Goal: Task Accomplishment & Management: Manage account settings

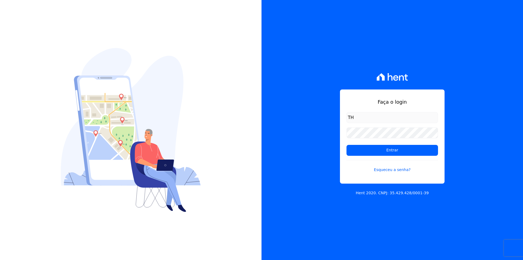
type input "T"
type input "[EMAIL_ADDRESS][DOMAIN_NAME]"
click at [347, 145] on input "Entrar" at bounding box center [393, 150] width 92 height 11
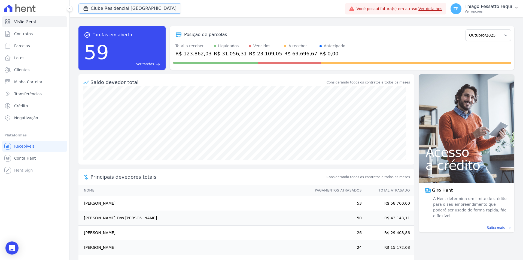
drag, startPoint x: 103, startPoint y: 7, endPoint x: 98, endPoint y: 26, distance: 19.6
click at [103, 7] on button "Clube Residencial [GEOGRAPHIC_DATA]" at bounding box center [129, 8] width 103 height 10
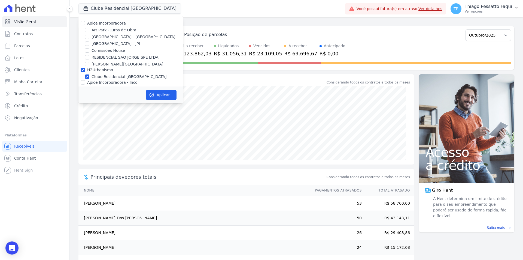
click at [98, 71] on label "H2Urbanismo" at bounding box center [100, 70] width 26 height 4
click at [85, 71] on input "H2Urbanismo" at bounding box center [83, 70] width 4 height 4
checkbox input "false"
click at [105, 49] on label "Comissões House" at bounding box center [109, 51] width 34 height 6
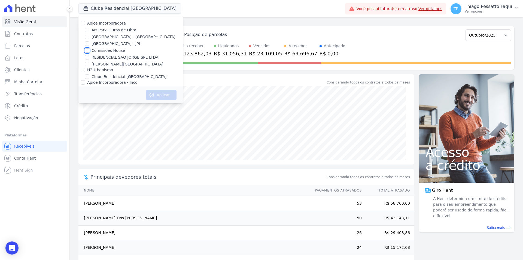
click at [89, 49] on input "Comissões House" at bounding box center [87, 50] width 4 height 4
checkbox input "true"
click at [167, 96] on button "Aplicar" at bounding box center [161, 95] width 31 height 10
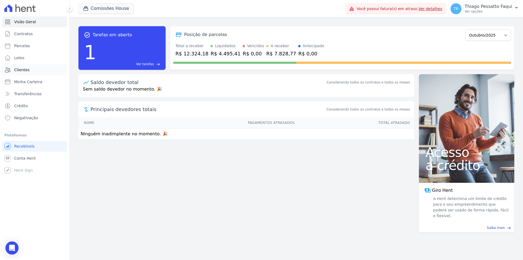
click at [29, 71] on link "Clientes" at bounding box center [34, 69] width 65 height 11
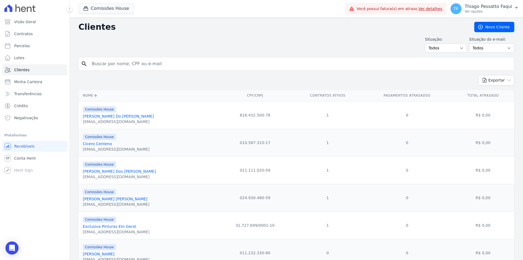
drag, startPoint x: 195, startPoint y: 225, endPoint x: 195, endPoint y: 141, distance: 83.6
click at [217, 228] on td "31.727.699/0001-10" at bounding box center [255, 225] width 76 height 28
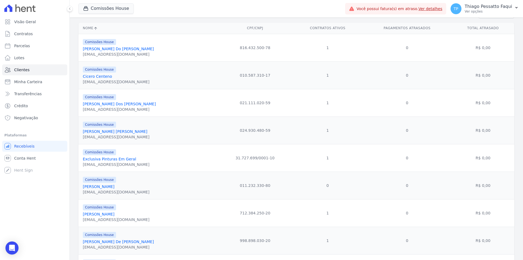
scroll to position [136, 0]
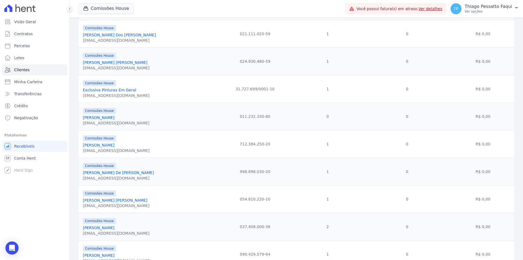
click at [235, 179] on td "998.898.030-20" at bounding box center [255, 171] width 76 height 28
click at [229, 175] on td "998.898.030-20" at bounding box center [255, 171] width 76 height 28
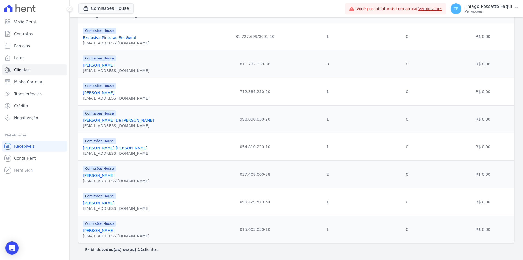
click at [249, 178] on td "037.408.000-38" at bounding box center [255, 174] width 76 height 28
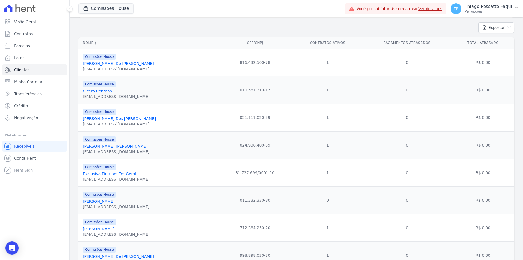
scroll to position [0, 0]
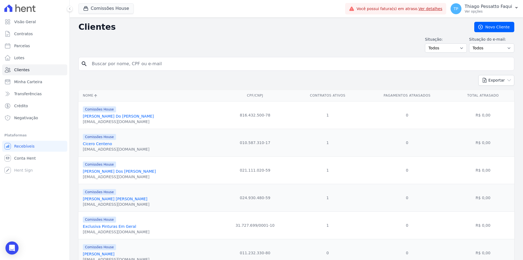
click at [273, 93] on th "CPF/CNPJ" at bounding box center [255, 95] width 76 height 11
click at [135, 65] on input "search" at bounding box center [300, 63] width 423 height 11
type input "cicero"
drag, startPoint x: 177, startPoint y: 239, endPoint x: 184, endPoint y: 112, distance: 128.0
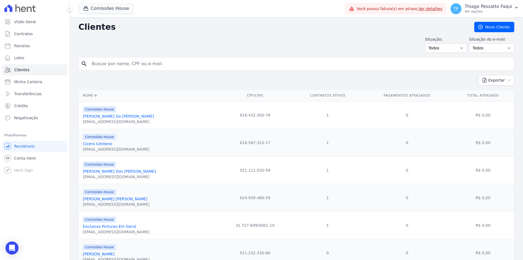
click at [184, 110] on div "Comissões House André Oliveira Do Val andreodoval@gmail.com" at bounding box center [149, 115] width 132 height 19
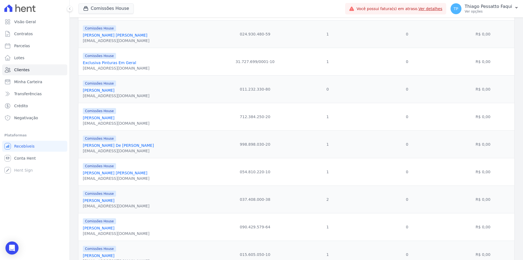
scroll to position [189, 0]
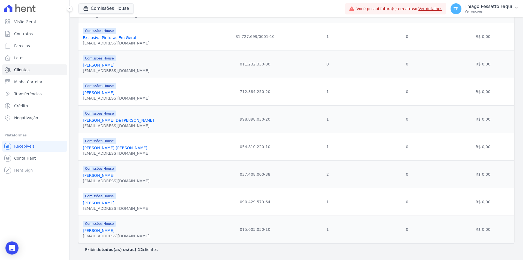
click at [33, 11] on icon at bounding box center [19, 8] width 31 height 8
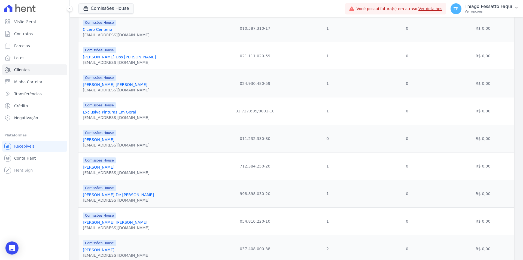
scroll to position [0, 0]
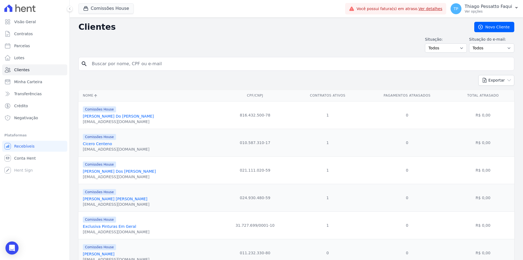
drag, startPoint x: 153, startPoint y: 189, endPoint x: 151, endPoint y: 78, distance: 110.6
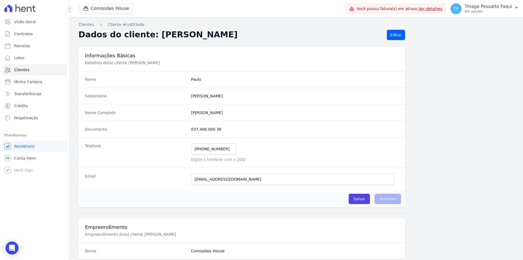
drag, startPoint x: 231, startPoint y: 80, endPoint x: 220, endPoint y: 26, distance: 55.1
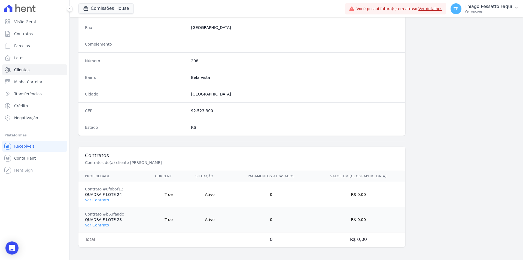
scroll to position [275, 0]
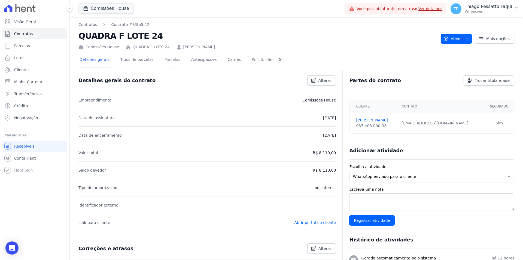
click at [167, 62] on link "Parcelas" at bounding box center [172, 60] width 18 height 14
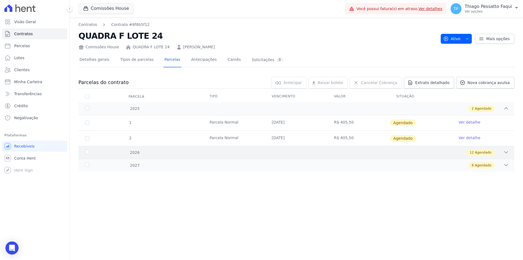
click at [254, 149] on div "2026 12 Agendado" at bounding box center [296, 152] width 436 height 13
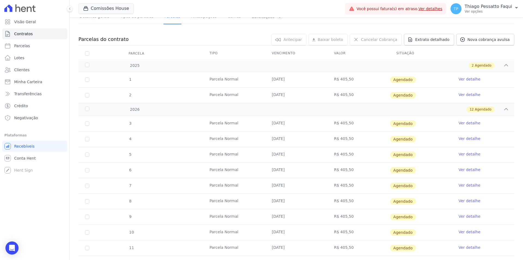
scroll to position [114, 0]
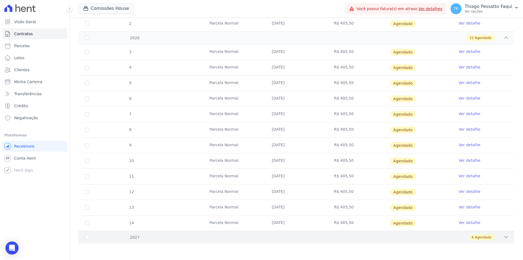
click at [271, 241] on div "2027 6 Agendado" at bounding box center [296, 237] width 436 height 13
click at [268, 237] on div "6 Agendado" at bounding box center [318, 237] width 382 height 6
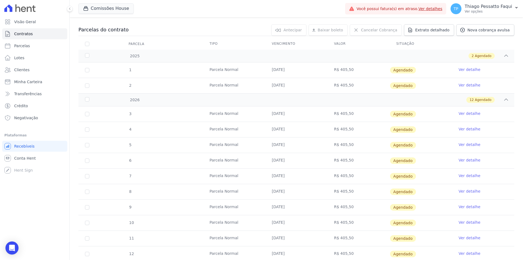
scroll to position [0, 0]
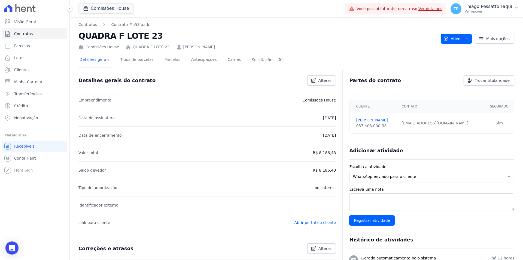
click at [166, 59] on link "Parcelas" at bounding box center [172, 60] width 18 height 14
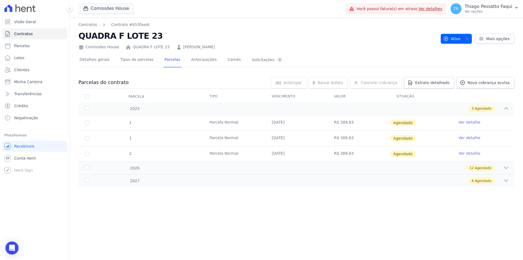
click at [236, 162] on div "1 Parcela Normal 25/10/2025 R$ 389,83 Agendado Ver detalhe 1 Parcela Normal 10/…" at bounding box center [296, 138] width 453 height 51
click at [235, 163] on div "1 Parcela Normal 25/10/2025 R$ 389,83 Agendado Ver detalhe 1 Parcela Normal 10/…" at bounding box center [296, 138] width 453 height 51
click at [236, 177] on div "2027 6 Agendado" at bounding box center [296, 180] width 436 height 13
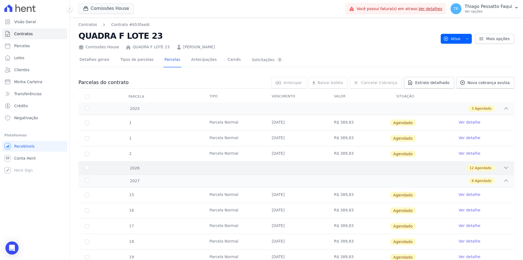
click at [231, 168] on div "12 Agendado" at bounding box center [318, 168] width 382 height 6
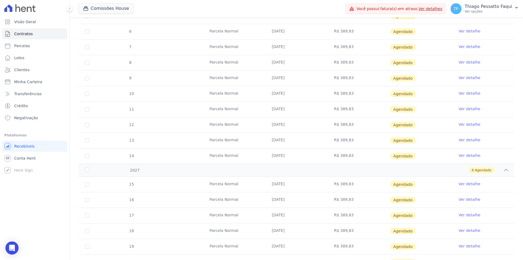
scroll to position [223, 0]
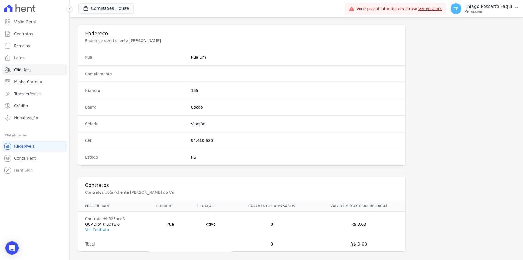
scroll to position [250, 0]
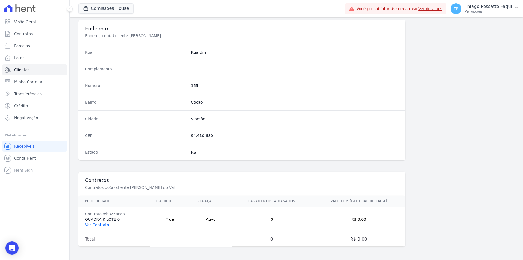
click at [88, 223] on link "Ver Contrato" at bounding box center [97, 224] width 24 height 4
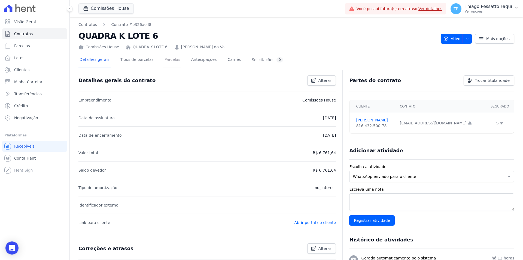
click at [163, 61] on link "Parcelas" at bounding box center [172, 60] width 18 height 14
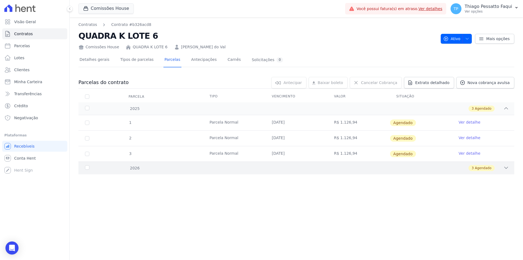
click at [177, 168] on div "3 Agendado" at bounding box center [318, 168] width 382 height 6
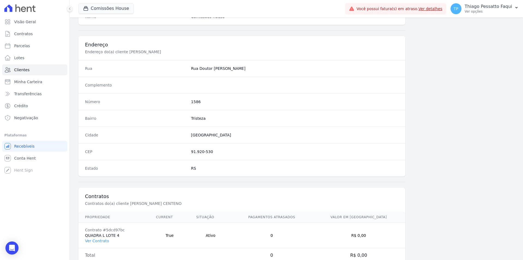
scroll to position [250, 0]
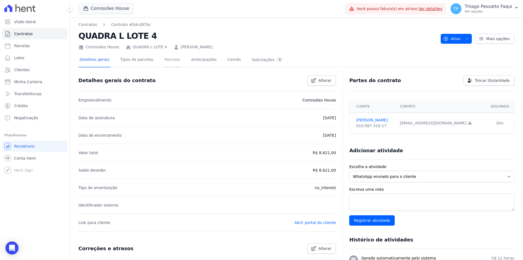
click at [163, 60] on link "Parcelas" at bounding box center [172, 60] width 18 height 14
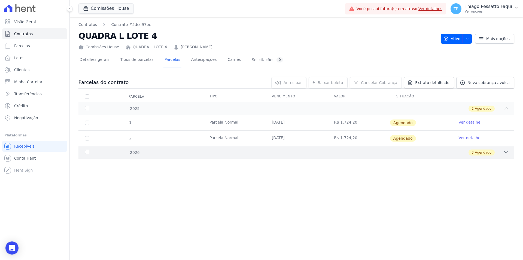
click at [211, 157] on div "2026 3 Agendado" at bounding box center [296, 152] width 436 height 13
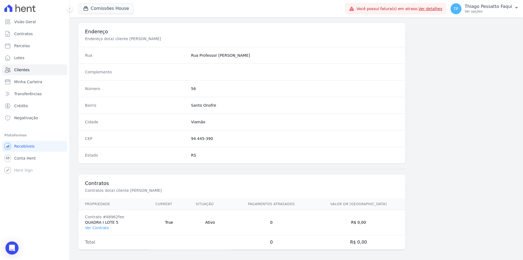
scroll to position [250, 0]
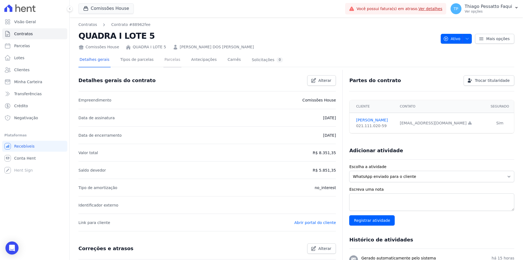
click at [163, 63] on link "Parcelas" at bounding box center [172, 60] width 18 height 14
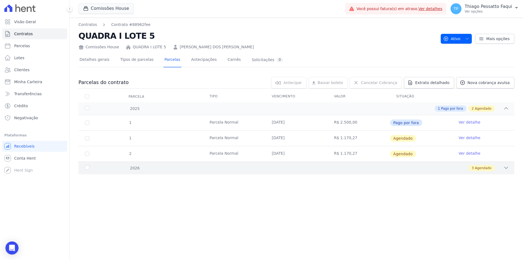
click at [213, 169] on div "3 Agendado" at bounding box center [318, 168] width 382 height 6
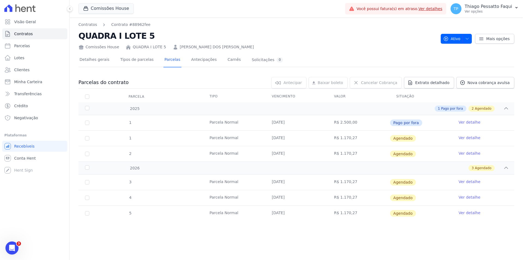
click at [462, 123] on link "Ver detalhe" at bounding box center [470, 121] width 22 height 5
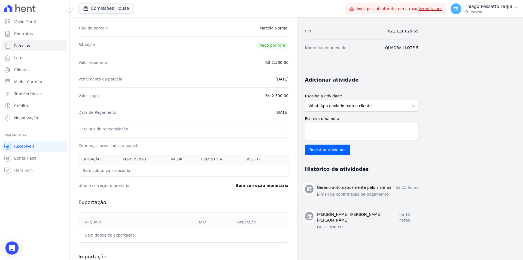
scroll to position [113, 0]
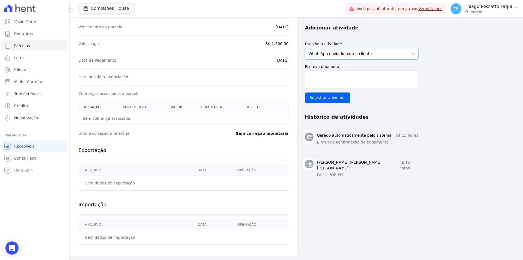
click at [334, 56] on select "WhatsApp enviado para o cliente Adicionar um comentário Ligação feita para o cl…" at bounding box center [362, 53] width 114 height 11
click at [334, 55] on select "WhatsApp enviado para o cliente Adicionar um comentário Ligação feita para o cl…" at bounding box center [362, 53] width 114 height 11
click at [145, 186] on td "Sem dados de exportação" at bounding box center [134, 183] width 113 height 14
click at [102, 182] on td "Sem dados de exportação" at bounding box center [134, 183] width 113 height 14
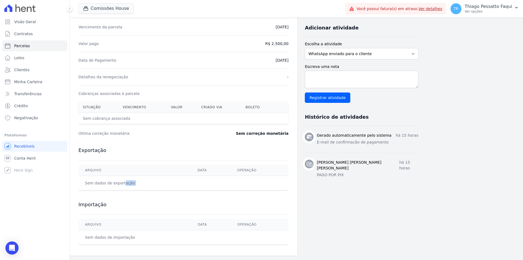
click at [102, 182] on td "Sem dados de exportação" at bounding box center [134, 183] width 113 height 14
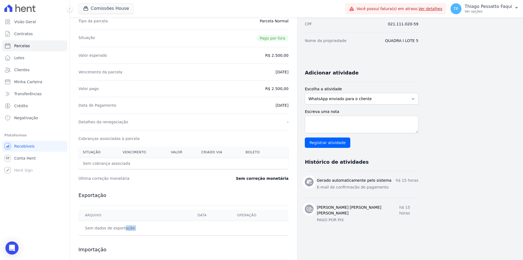
scroll to position [0, 0]
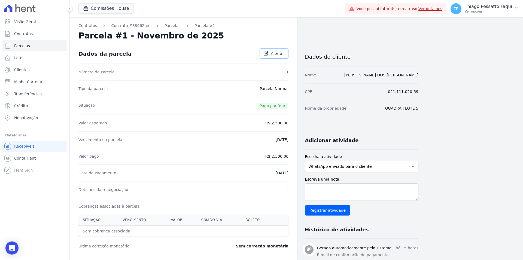
click at [278, 53] on span "Alterar" at bounding box center [277, 53] width 13 height 5
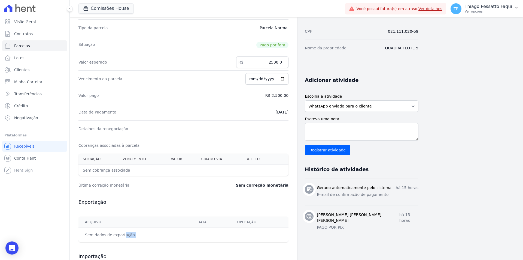
scroll to position [112, 0]
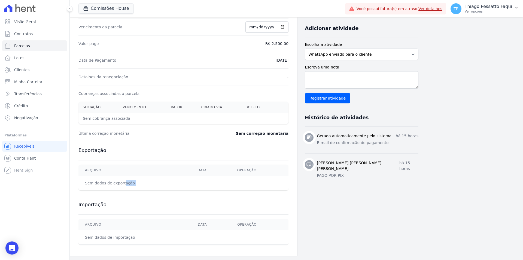
click at [103, 184] on td "Sem dados de exportação" at bounding box center [134, 183] width 113 height 14
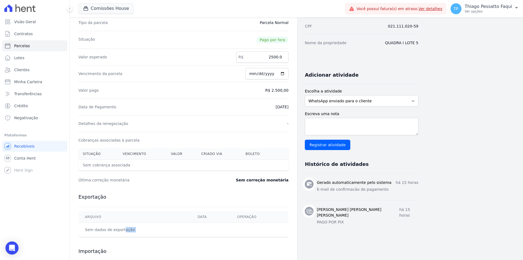
scroll to position [0, 0]
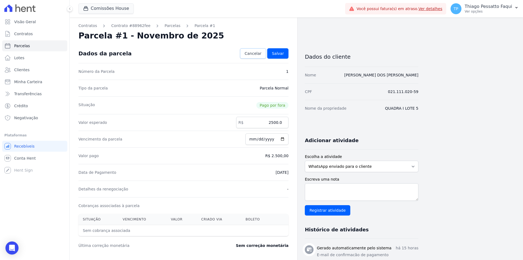
click at [248, 53] on link "Cancelar" at bounding box center [253, 53] width 26 height 10
click at [165, 24] on link "Parcelas" at bounding box center [173, 26] width 16 height 6
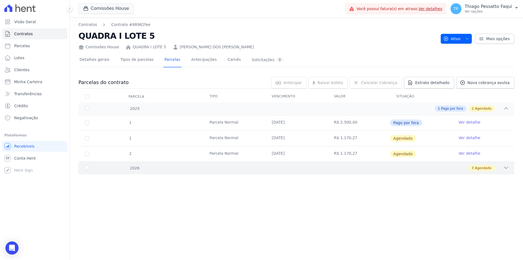
drag, startPoint x: 339, startPoint y: 165, endPoint x: 335, endPoint y: 165, distance: 4.1
click at [339, 165] on div "3 Agendado" at bounding box center [318, 168] width 382 height 6
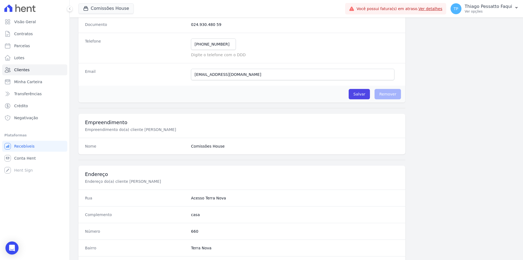
scroll to position [109, 0]
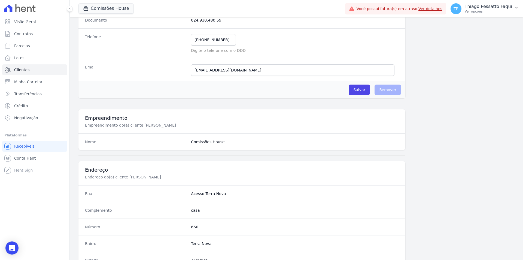
click at [204, 141] on dd "Comissões House" at bounding box center [295, 141] width 208 height 5
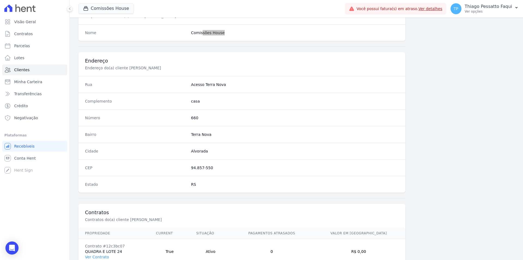
scroll to position [250, 0]
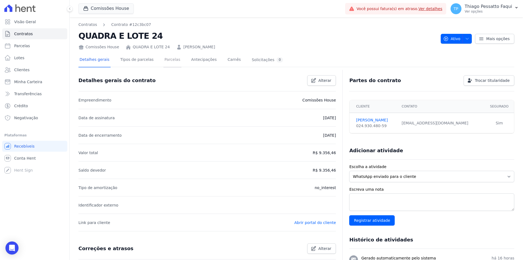
click at [164, 60] on link "Parcelas" at bounding box center [172, 60] width 18 height 14
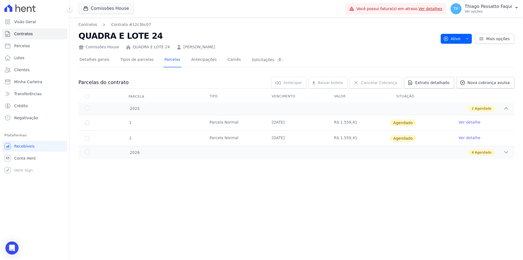
click at [227, 161] on div "Parcelas do contrato 0 selecionada(s) [GEOGRAPHIC_DATA] [GEOGRAPHIC_DATA] Reneg…" at bounding box center [296, 117] width 436 height 93
click at [222, 156] on div "2026 4 Agendado" at bounding box center [296, 152] width 436 height 13
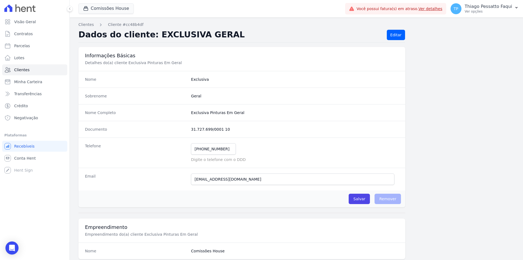
click at [214, 115] on completo "Exclusiva Pinturas Em Geral" at bounding box center [295, 112] width 208 height 5
click at [217, 129] on dd "31.727.699/0001 10" at bounding box center [295, 128] width 208 height 5
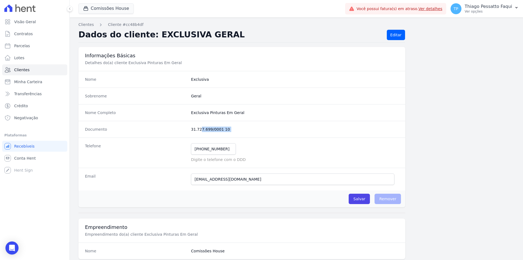
click at [217, 129] on dd "31.727.699/0001 10" at bounding box center [295, 128] width 208 height 5
click at [244, 145] on div "(51) 99756-3823 Mensagem de SMS ainda não enviada.. Mensagem de Whatsapp ainda …" at bounding box center [295, 148] width 208 height 11
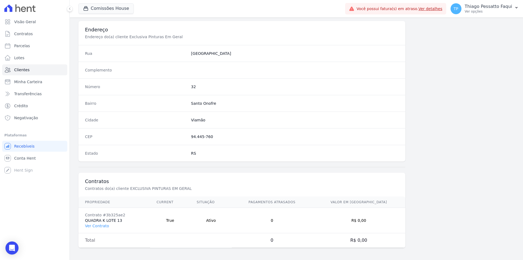
scroll to position [250, 0]
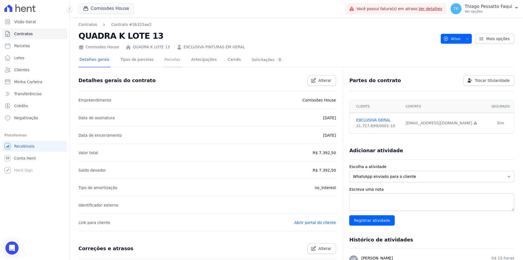
click at [163, 61] on link "Parcelas" at bounding box center [172, 60] width 18 height 14
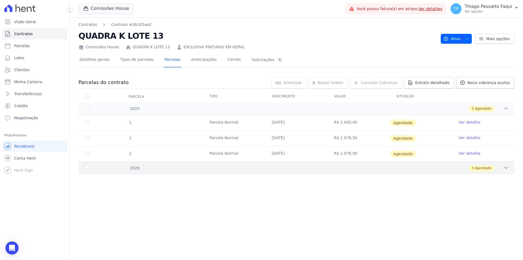
click at [288, 172] on div "2026 3 Agendado" at bounding box center [296, 167] width 436 height 13
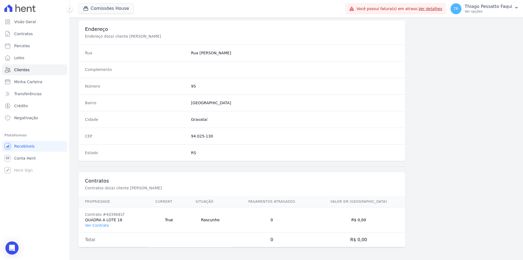
scroll to position [250, 0]
click at [106, 225] on link "Ver Contrato" at bounding box center [97, 224] width 24 height 4
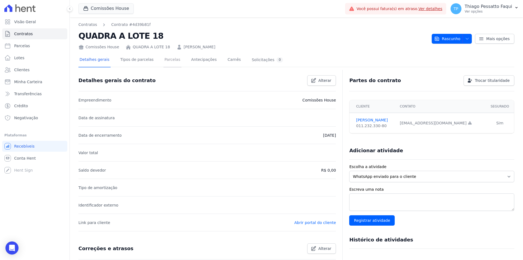
click at [167, 59] on link "Parcelas" at bounding box center [172, 60] width 18 height 14
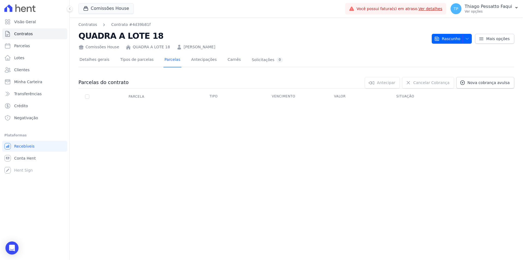
click at [147, 101] on div "Parcela" at bounding box center [136, 96] width 29 height 11
click at [29, 69] on link "Clientes" at bounding box center [34, 69] width 65 height 11
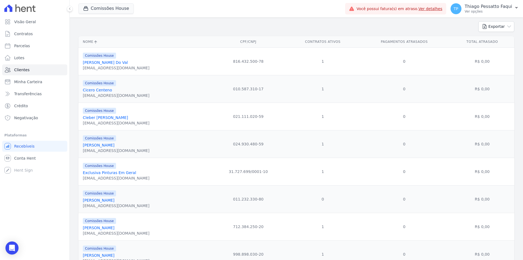
scroll to position [163, 0]
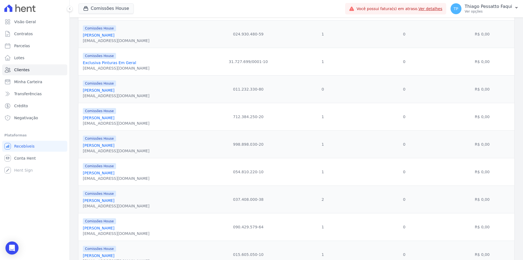
click at [131, 126] on td "Comissões House Leandro Ferreira leandro.biologo22@gmail.com" at bounding box center [143, 117] width 131 height 28
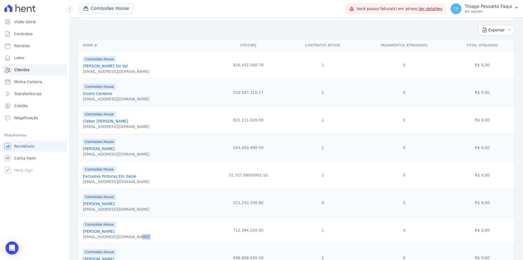
scroll to position [27, 0]
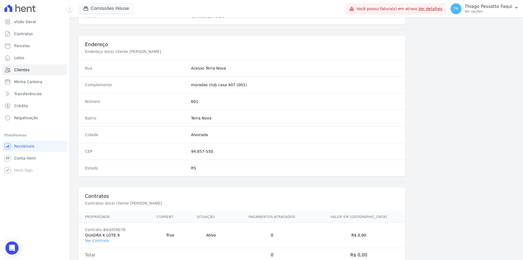
scroll to position [250, 0]
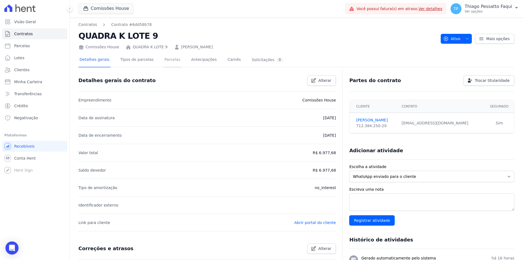
click at [165, 62] on link "Parcelas" at bounding box center [172, 60] width 18 height 14
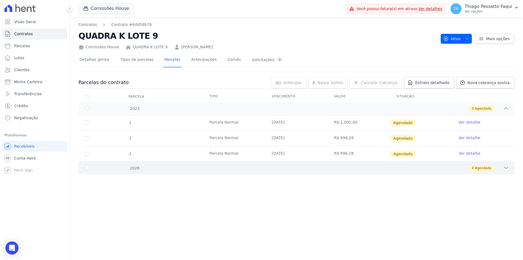
click at [237, 166] on div "4 Agendado" at bounding box center [318, 168] width 382 height 6
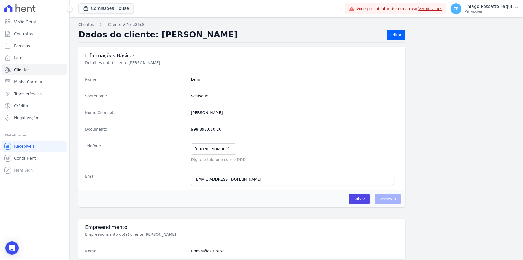
click at [193, 128] on dd "998.898.030 20" at bounding box center [295, 128] width 208 height 5
click at [306, 134] on div "Documento 998.898.030 20" at bounding box center [241, 129] width 327 height 17
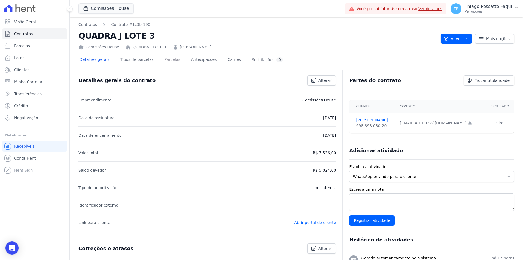
click at [171, 60] on link "Parcelas" at bounding box center [172, 60] width 18 height 14
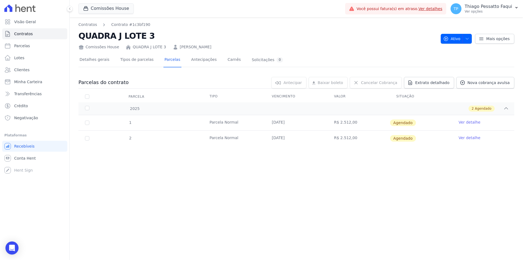
click at [175, 179] on div "Contratos Contrato #1c3bf190 QUADRA J LOTE 3 [GEOGRAPHIC_DATA] QUADRA J LOTE 3 …" at bounding box center [296, 138] width 453 height 242
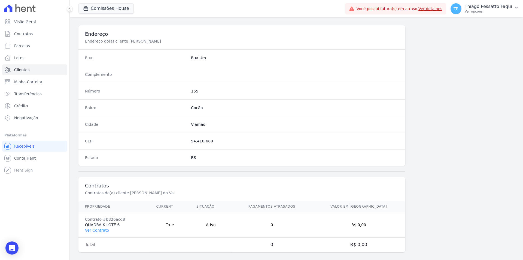
scroll to position [250, 0]
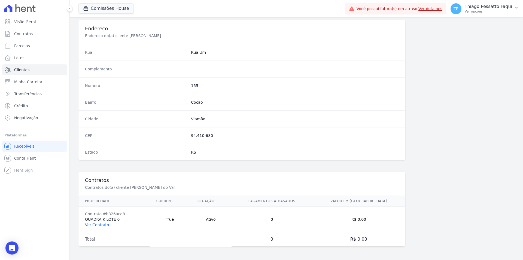
click at [101, 223] on link "Ver Contrato" at bounding box center [97, 224] width 24 height 4
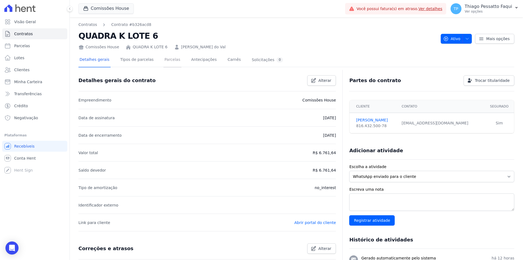
click at [166, 63] on link "Parcelas" at bounding box center [172, 60] width 18 height 14
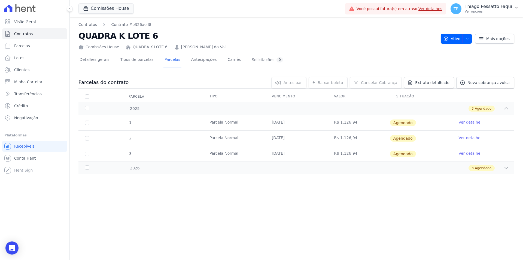
click at [226, 123] on td "Parcela Normal" at bounding box center [234, 122] width 62 height 15
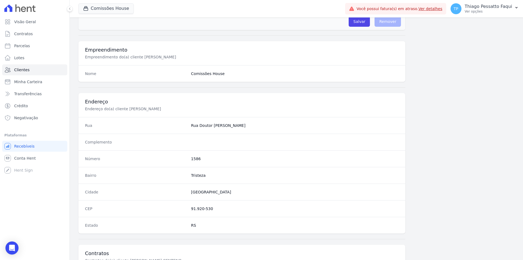
scroll to position [250, 0]
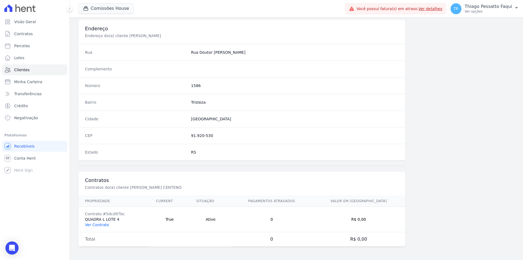
click at [101, 225] on link "Ver Contrato" at bounding box center [97, 224] width 24 height 4
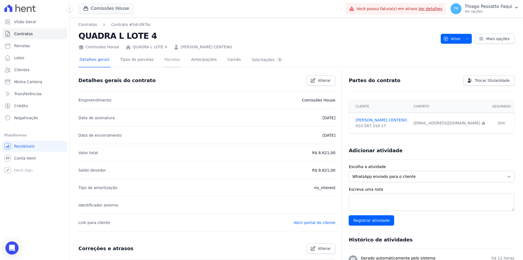
click at [163, 62] on link "Parcelas" at bounding box center [172, 60] width 18 height 14
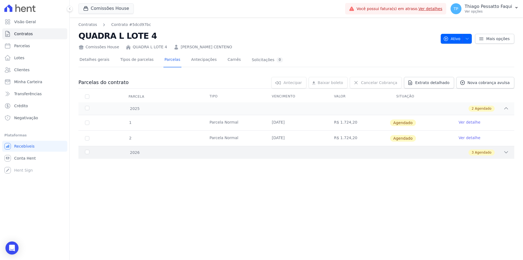
click at [198, 151] on div "3 Agendado" at bounding box center [318, 152] width 382 height 6
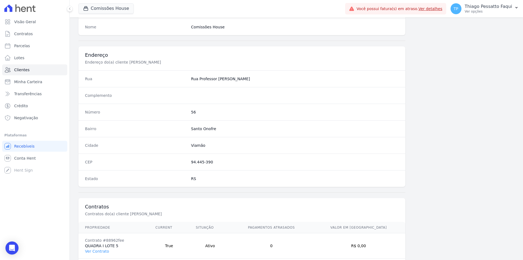
scroll to position [250, 0]
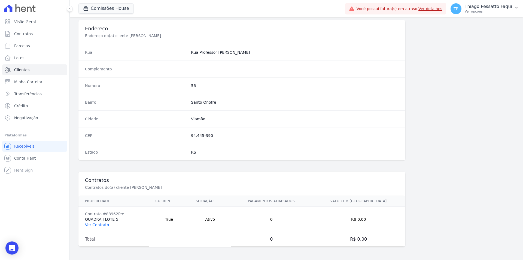
click at [104, 223] on link "Ver Contrato" at bounding box center [97, 224] width 24 height 4
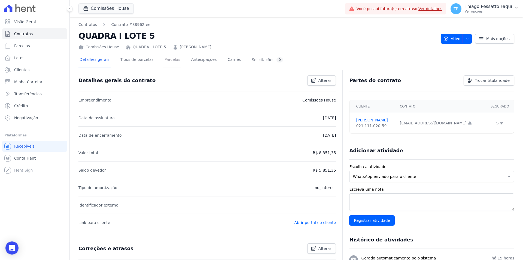
click at [165, 62] on link "Parcelas" at bounding box center [172, 60] width 18 height 14
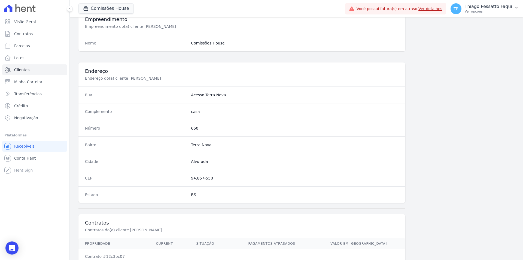
scroll to position [250, 0]
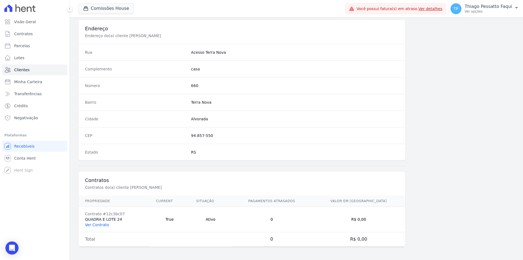
click at [100, 226] on link "Ver Contrato" at bounding box center [97, 224] width 24 height 4
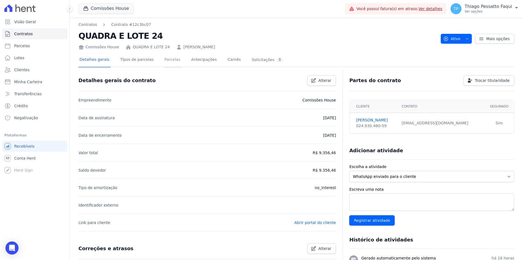
click at [163, 61] on link "Parcelas" at bounding box center [172, 60] width 18 height 14
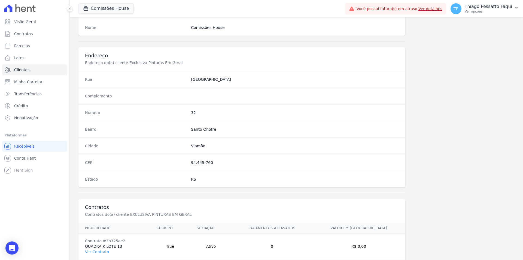
scroll to position [250, 0]
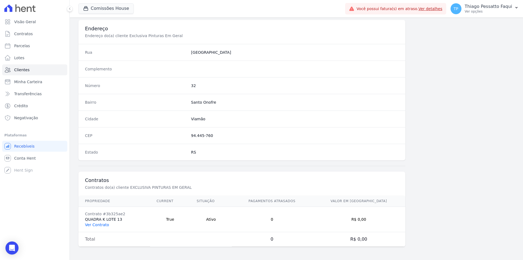
click at [99, 224] on link "Ver Contrato" at bounding box center [97, 224] width 24 height 4
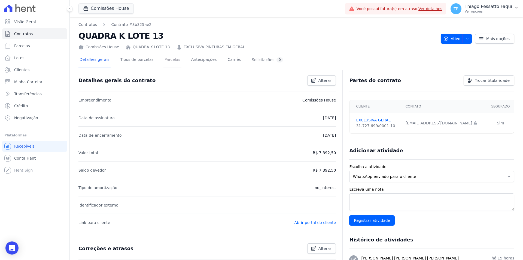
click at [163, 61] on link "Parcelas" at bounding box center [172, 60] width 18 height 14
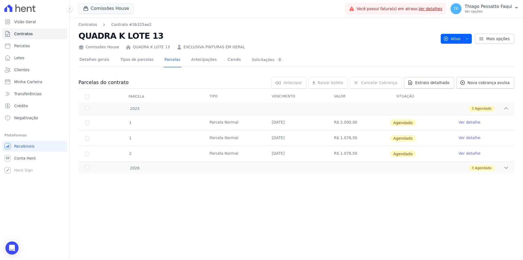
click at [184, 162] on div "1 Parcela Normal 25/10/2025 R$ 2.000,00 Agendado Ver detalhe 1 Parcela Normal 1…" at bounding box center [296, 138] width 453 height 51
click at [181, 166] on div "3 Agendado" at bounding box center [318, 168] width 382 height 6
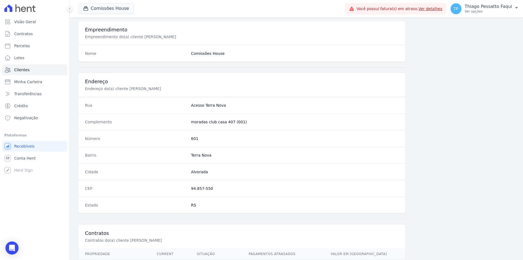
scroll to position [250, 0]
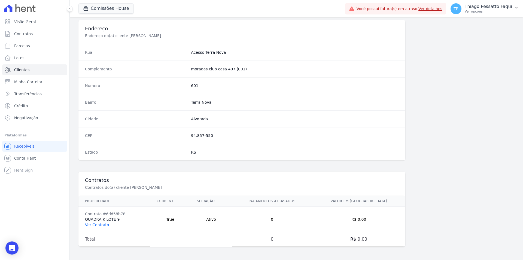
click at [102, 225] on link "Ver Contrato" at bounding box center [97, 224] width 24 height 4
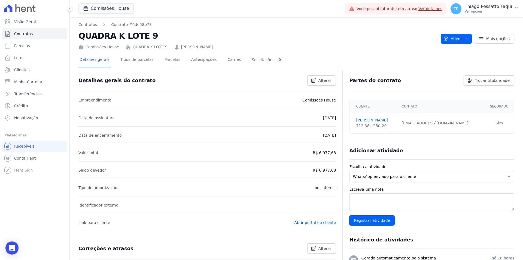
click at [163, 57] on link "Parcelas" at bounding box center [172, 60] width 18 height 14
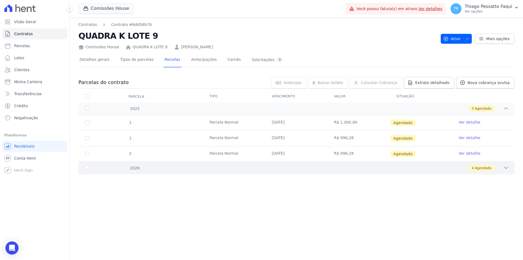
click at [129, 172] on div "2026 4 Agendado" at bounding box center [296, 167] width 436 height 13
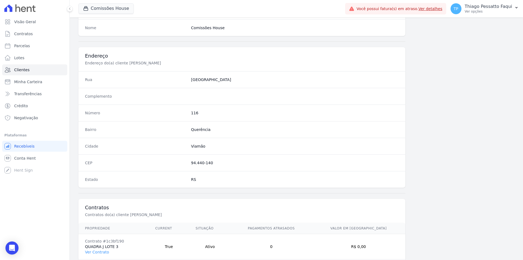
scroll to position [250, 0]
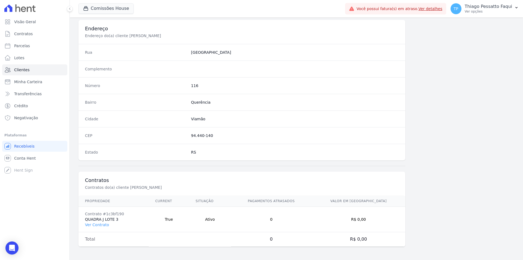
click at [98, 228] on td "Contrato #1c3bf190 QUADRA J LOTE 3 Ver Contrato" at bounding box center [113, 219] width 70 height 25
click at [98, 227] on td "Contrato #1c3bf190 QUADRA J LOTE 3 Ver Contrato" at bounding box center [113, 219] width 70 height 25
click at [95, 225] on link "Ver Contrato" at bounding box center [97, 224] width 24 height 4
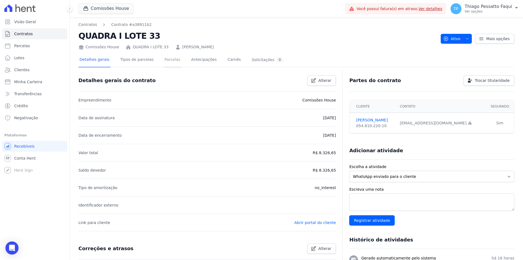
click at [169, 60] on link "Parcelas" at bounding box center [172, 60] width 18 height 14
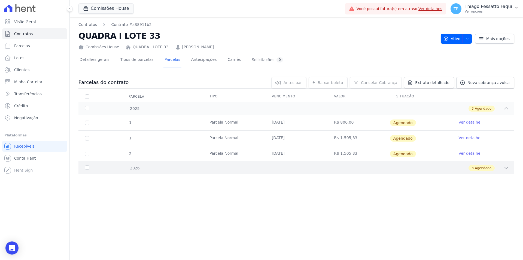
click at [198, 174] on div "2026 3 Agendado" at bounding box center [296, 167] width 436 height 13
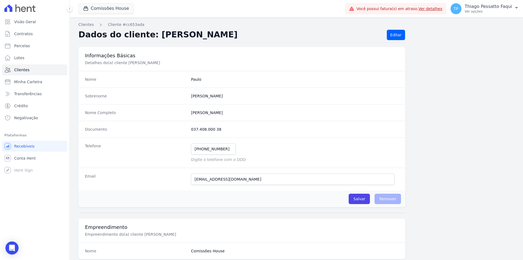
drag, startPoint x: 178, startPoint y: 44, endPoint x: 137, endPoint y: 100, distance: 70.0
click at [137, 100] on div "Sobrenome Rocha" at bounding box center [241, 95] width 327 height 17
click at [371, 138] on div "Telefone (51) 99816-1103 Mensagem de SMS ainda não enviada.. Mensagem de Whatsa…" at bounding box center [241, 152] width 327 height 30
click at [310, 153] on div "(51) 99816-1103 Mensagem de SMS ainda não enviada.. Mensagem de Whatsapp ainda …" at bounding box center [295, 148] width 208 height 11
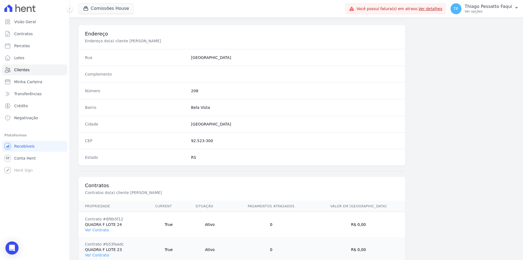
scroll to position [245, 0]
click at [192, 117] on div "Cidade Montenegro" at bounding box center [241, 123] width 327 height 17
click at [198, 134] on div "CEP 92.523-300" at bounding box center [241, 140] width 327 height 17
click at [198, 151] on div "Estado RS" at bounding box center [241, 156] width 327 height 17
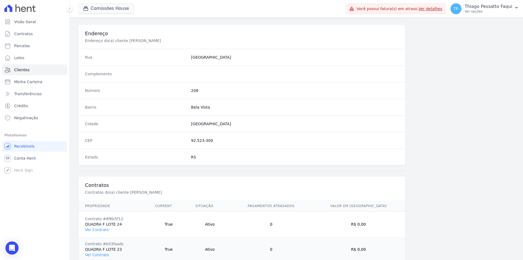
click at [198, 151] on div "Estado RS" at bounding box center [241, 156] width 327 height 17
click at [197, 147] on div "CEP 92.523-300" at bounding box center [241, 140] width 327 height 17
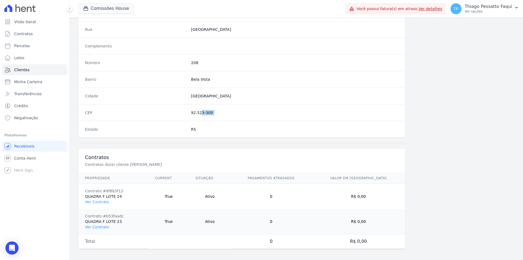
scroll to position [275, 0]
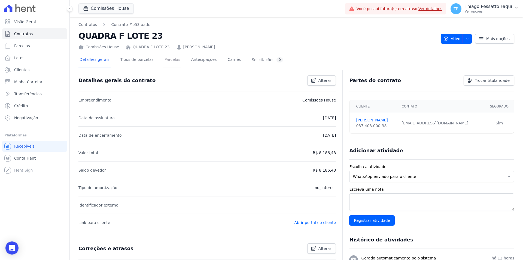
click at [167, 57] on link "Parcelas" at bounding box center [172, 60] width 18 height 14
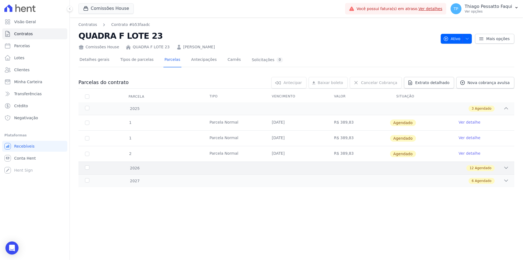
click at [243, 170] on div "12 Agendado" at bounding box center [318, 168] width 382 height 6
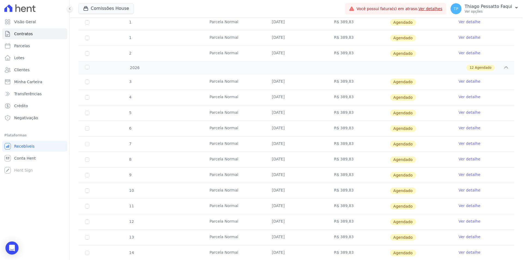
scroll to position [130, 0]
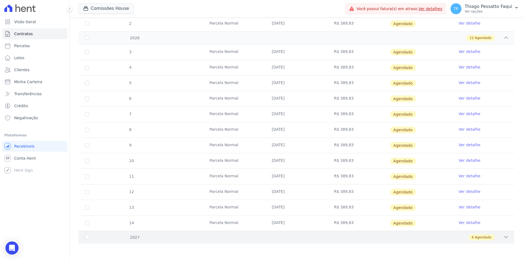
click at [137, 233] on div "2027 6 Agendado" at bounding box center [296, 237] width 436 height 13
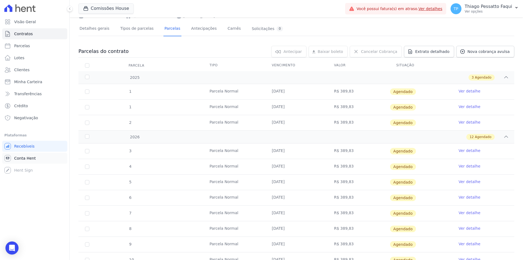
scroll to position [5, 0]
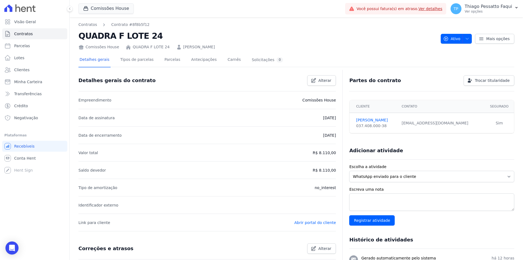
click at [177, 60] on div "Detalhes gerais Tipos de parcelas [GEOGRAPHIC_DATA] Antecipações [PERSON_NAME] …" at bounding box center [181, 60] width 206 height 14
click at [168, 61] on link "Parcelas" at bounding box center [172, 60] width 18 height 14
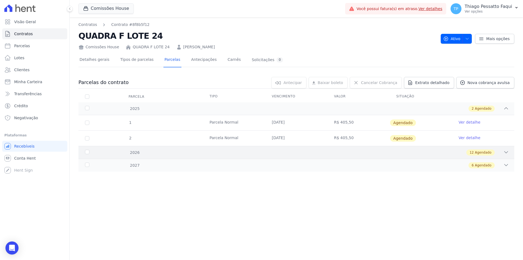
click at [185, 150] on div "12 Agendado" at bounding box center [318, 152] width 382 height 6
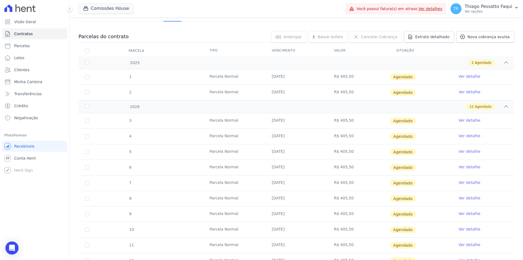
scroll to position [114, 0]
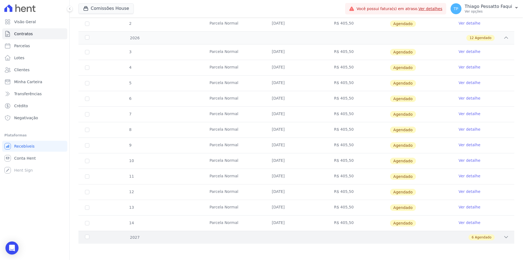
click at [149, 234] on div "6 Agendado" at bounding box center [318, 237] width 382 height 6
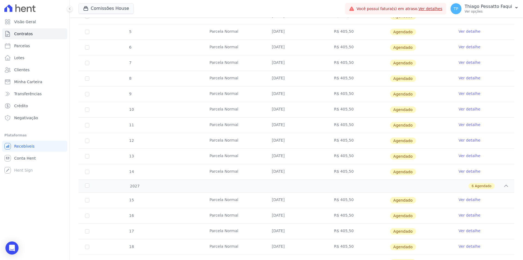
scroll to position [208, 0]
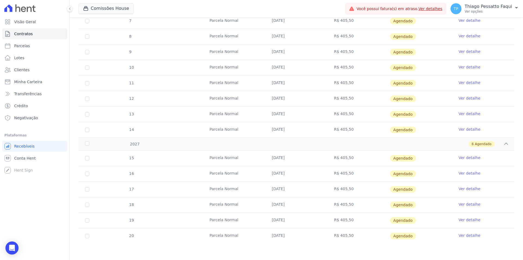
click at [342, 236] on td "R$ 405,50" at bounding box center [358, 235] width 62 height 15
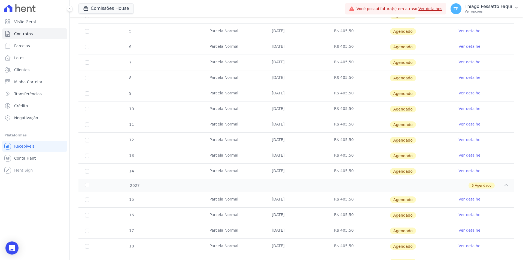
scroll to position [0, 0]
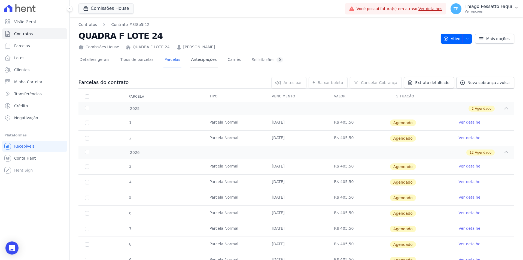
drag, startPoint x: 199, startPoint y: 96, endPoint x: 198, endPoint y: 66, distance: 30.5
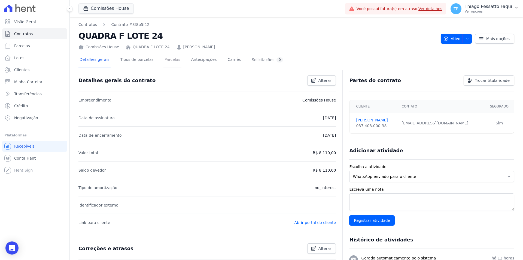
click at [163, 59] on link "Parcelas" at bounding box center [172, 60] width 18 height 14
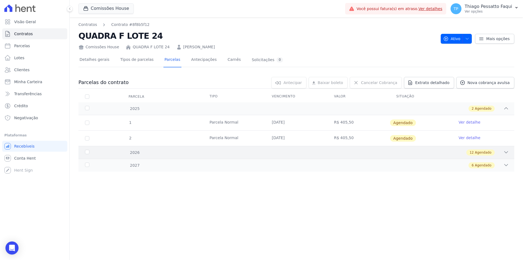
click at [205, 153] on div "12 Agendado" at bounding box center [318, 152] width 382 height 6
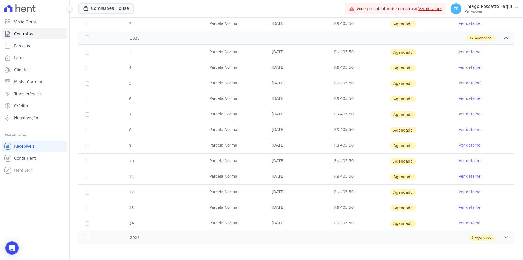
scroll to position [114, 0]
click at [202, 241] on div "2027 6 Agendado" at bounding box center [296, 237] width 436 height 13
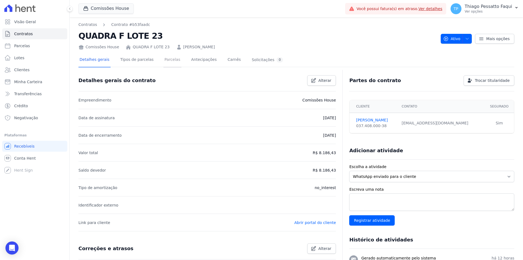
click at [163, 60] on link "Parcelas" at bounding box center [172, 60] width 18 height 14
click at [167, 60] on link "Parcelas" at bounding box center [172, 60] width 18 height 14
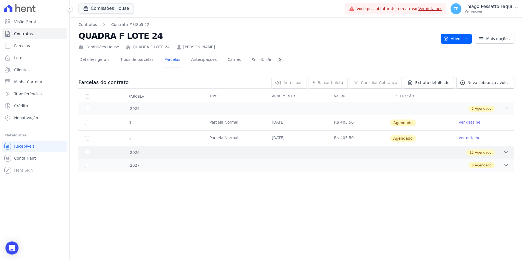
click at [186, 149] on div "12 Agendado" at bounding box center [318, 152] width 382 height 6
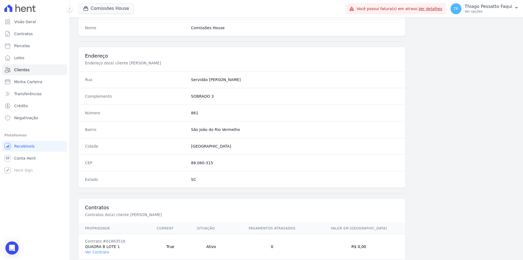
scroll to position [250, 0]
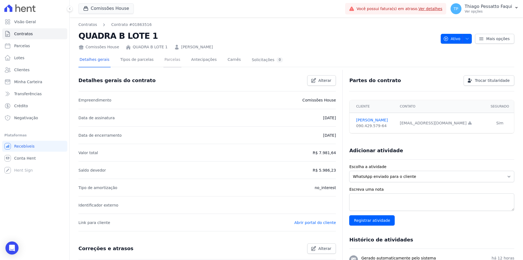
click at [163, 61] on link "Parcelas" at bounding box center [172, 60] width 18 height 14
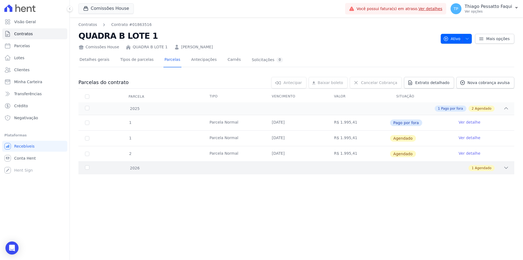
click at [228, 169] on div "1 Agendado" at bounding box center [318, 168] width 382 height 6
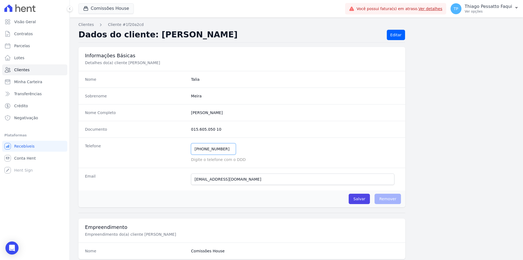
click at [202, 151] on input "(5) 49951-6679" at bounding box center [213, 148] width 45 height 11
click at [200, 151] on input "(5) 49951-6679" at bounding box center [213, 148] width 45 height 11
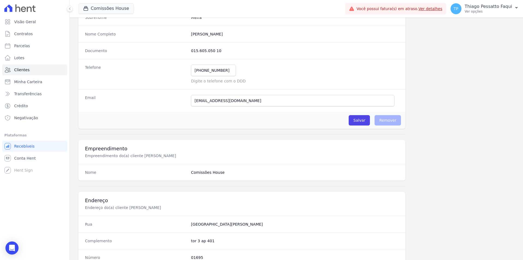
scroll to position [82, 0]
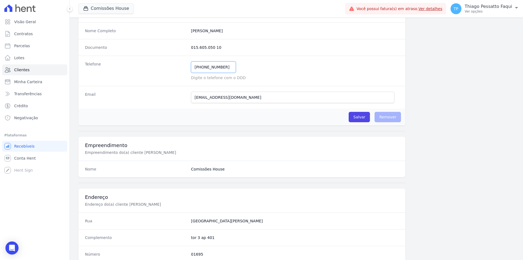
click at [202, 68] on input "(5) 49951-6679" at bounding box center [213, 66] width 45 height 11
click at [201, 69] on input "(5) 499951-6679" at bounding box center [213, 66] width 45 height 11
click at [196, 68] on input "(5) 99951-6679" at bounding box center [213, 66] width 45 height 11
click at [204, 68] on input "(54) 99951-6679" at bounding box center [213, 66] width 45 height 11
type input "(54) 99951-6679"
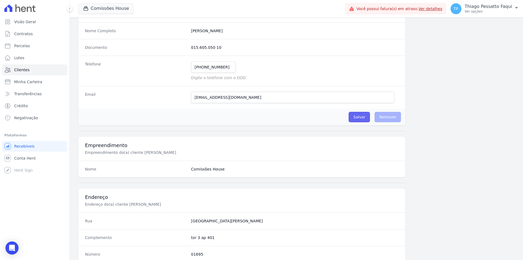
click at [358, 119] on input "Salvar" at bounding box center [359, 117] width 21 height 10
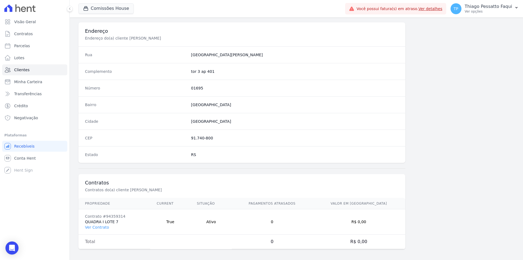
scroll to position [250, 0]
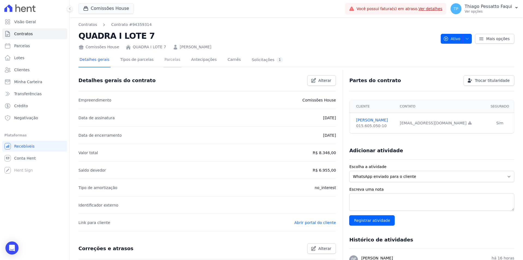
click at [163, 60] on link "Parcelas" at bounding box center [172, 60] width 18 height 14
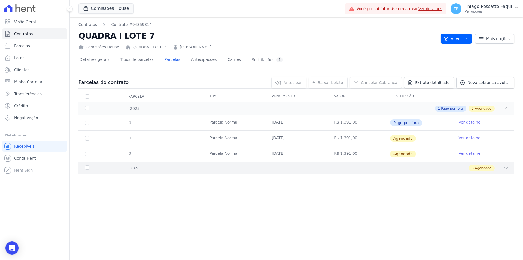
click at [264, 173] on div "2026 3 Agendado" at bounding box center [296, 167] width 436 height 13
